Goal: Task Accomplishment & Management: Use online tool/utility

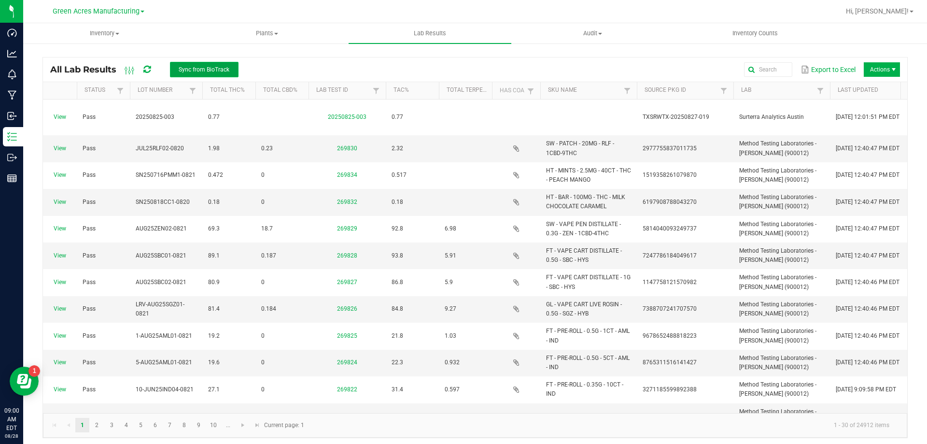
click at [184, 65] on button "Sync from BioTrack" at bounding box center [204, 69] width 69 height 15
click at [150, 73] on icon at bounding box center [146, 69] width 7 height 9
click at [187, 76] on button "Sync from BioTrack" at bounding box center [204, 69] width 69 height 15
click at [152, 67] on div "All Lab Results Sync from BioTrack" at bounding box center [148, 69] width 196 height 16
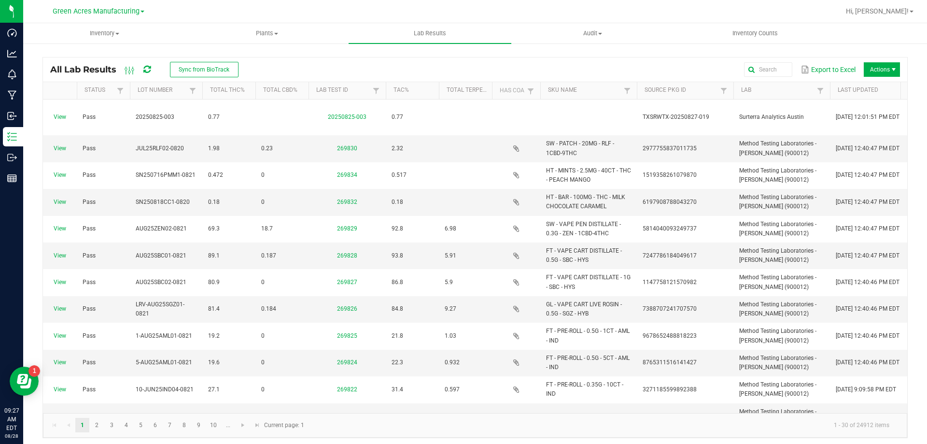
click at [151, 67] on icon at bounding box center [146, 69] width 7 height 9
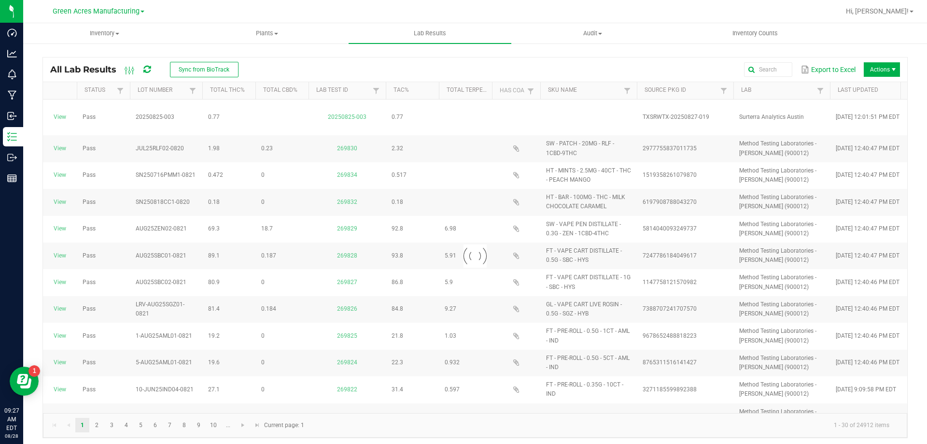
click at [151, 67] on icon at bounding box center [146, 69] width 7 height 9
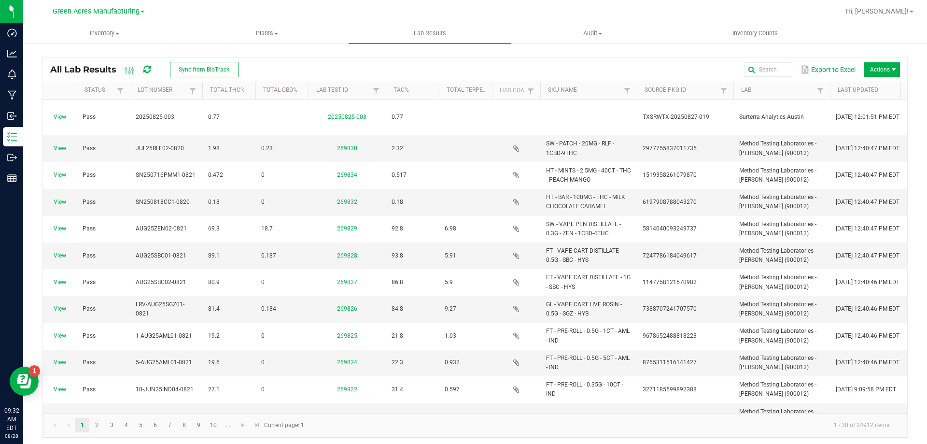
click at [142, 70] on div "All Lab Results Sync from BioTrack" at bounding box center [148, 69] width 196 height 16
click at [149, 75] on span at bounding box center [146, 69] width 7 height 16
click at [145, 67] on icon at bounding box center [146, 69] width 7 height 9
click at [183, 67] on span "Sync from BioTrack" at bounding box center [204, 69] width 51 height 7
click at [147, 74] on span at bounding box center [146, 69] width 7 height 16
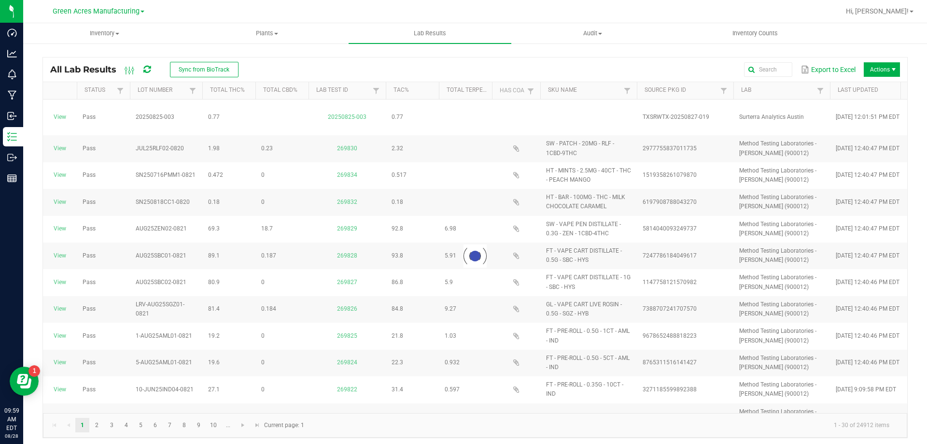
click at [147, 74] on span at bounding box center [146, 69] width 7 height 16
